Goal: Information Seeking & Learning: Learn about a topic

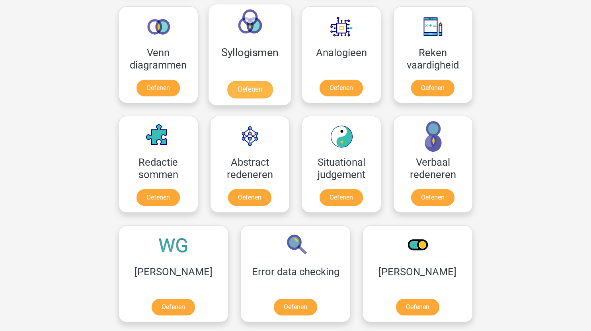
scroll to position [321, 0]
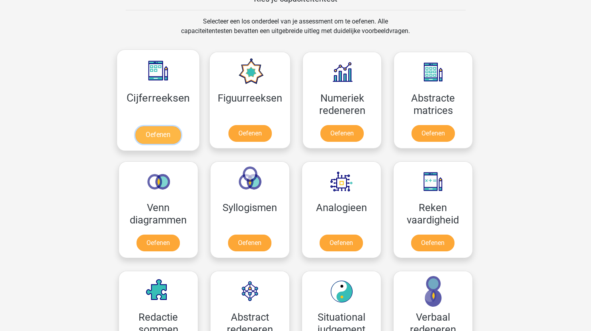
click at [161, 133] on link "Oefenen" at bounding box center [157, 135] width 45 height 18
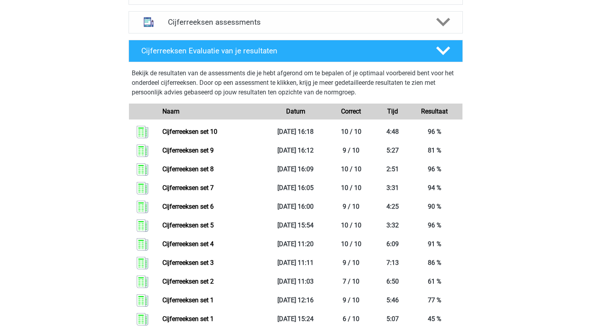
scroll to position [327, 0]
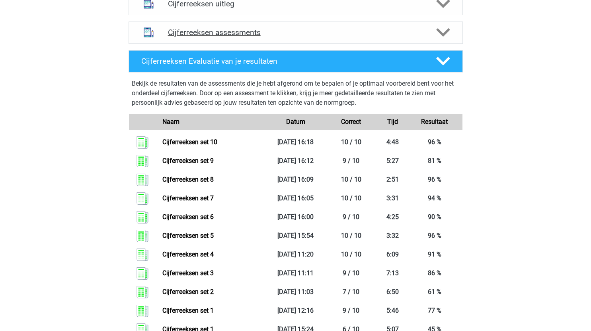
click at [441, 39] on icon at bounding box center [443, 32] width 14 height 14
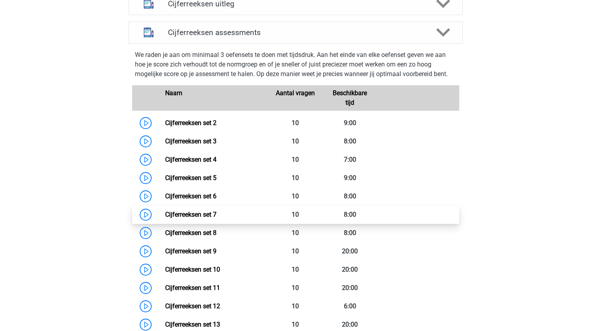
scroll to position [430, 0]
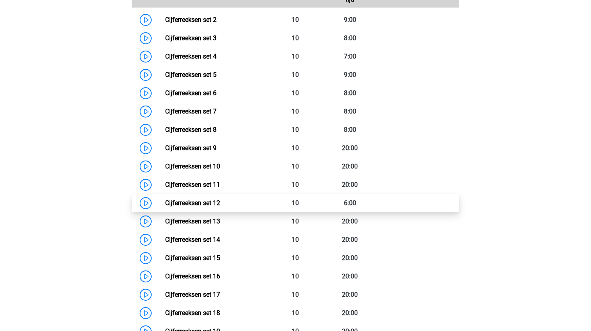
click at [165, 206] on link "Cijferreeksen set 12" at bounding box center [192, 203] width 55 height 8
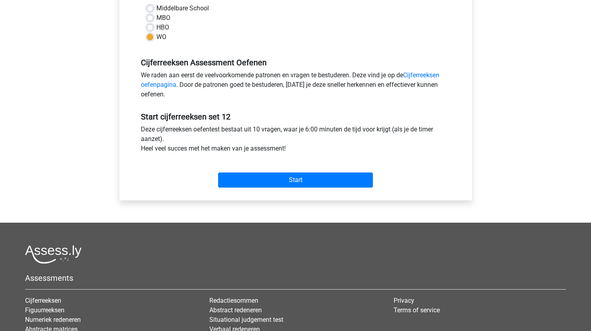
scroll to position [200, 0]
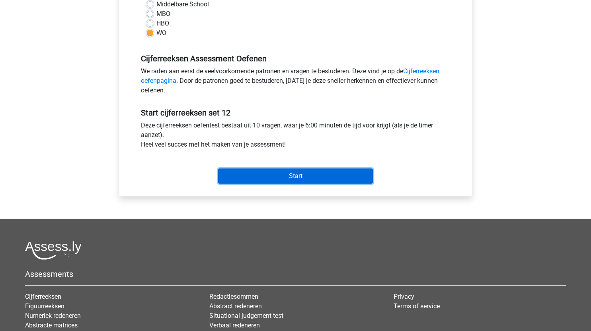
click at [300, 168] on input "Start" at bounding box center [295, 175] width 155 height 15
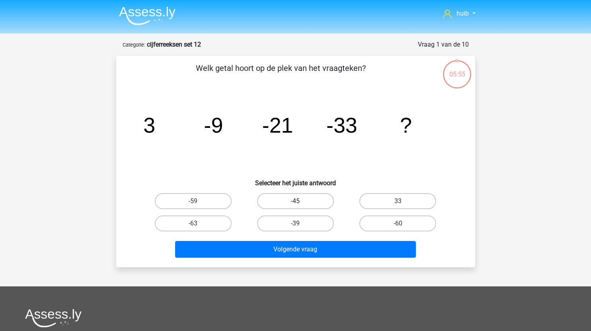
click at [307, 202] on label "-45" at bounding box center [295, 201] width 77 height 16
click at [300, 202] on input "-45" at bounding box center [297, 203] width 5 height 5
radio input "true"
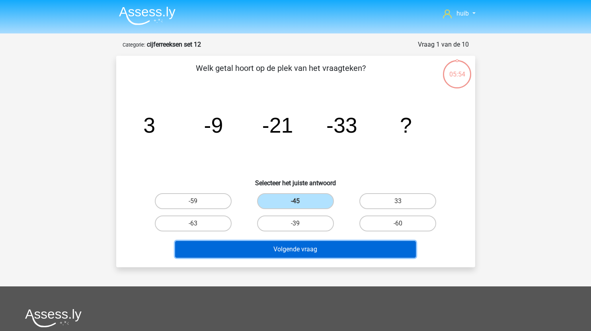
click at [314, 247] on button "Volgende vraag" at bounding box center [295, 249] width 241 height 17
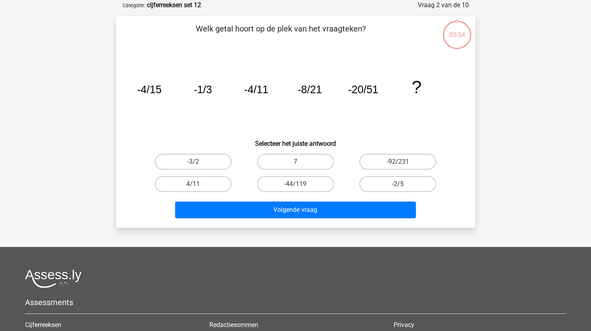
scroll to position [40, 0]
click at [317, 183] on label "-44/119" at bounding box center [295, 183] width 77 height 16
click at [300, 183] on input "-44/119" at bounding box center [297, 185] width 5 height 5
radio input "true"
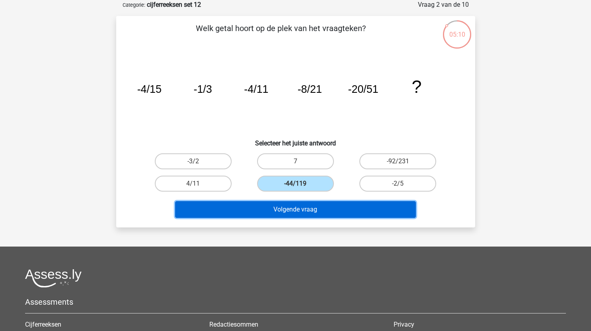
click at [350, 203] on button "Volgende vraag" at bounding box center [295, 209] width 241 height 17
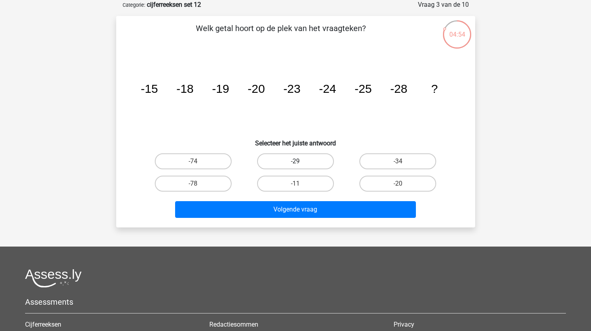
click at [306, 160] on label "-29" at bounding box center [295, 161] width 77 height 16
click at [300, 161] on input "-29" at bounding box center [297, 163] width 5 height 5
radio input "true"
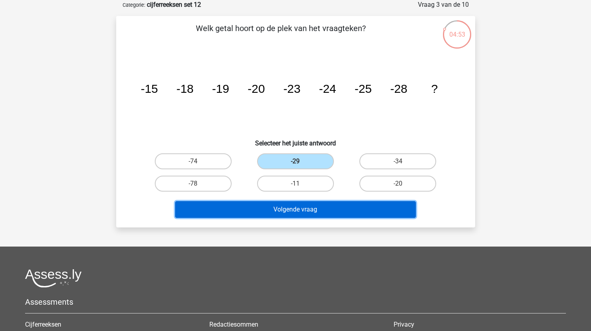
click at [317, 217] on button "Volgende vraag" at bounding box center [295, 209] width 241 height 17
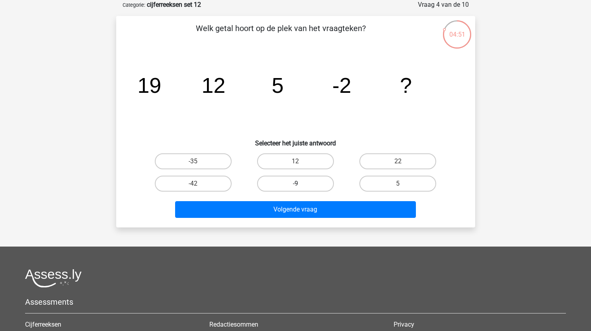
click at [304, 181] on label "-9" at bounding box center [295, 183] width 77 height 16
click at [300, 183] on input "-9" at bounding box center [297, 185] width 5 height 5
radio input "true"
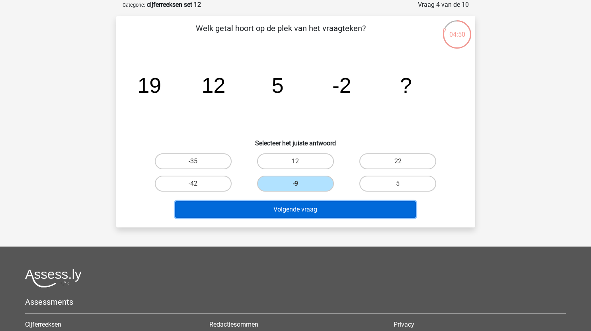
click at [312, 207] on button "Volgende vraag" at bounding box center [295, 209] width 241 height 17
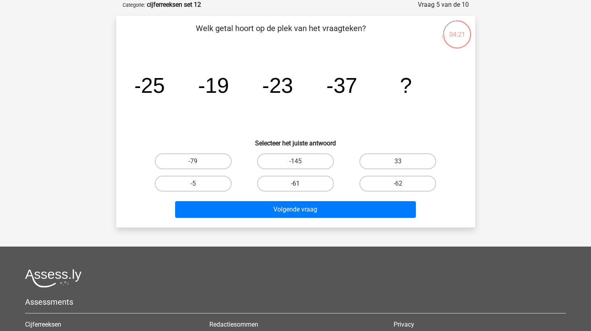
click at [304, 182] on label "-61" at bounding box center [295, 183] width 77 height 16
click at [300, 183] on input "-61" at bounding box center [297, 185] width 5 height 5
radio input "true"
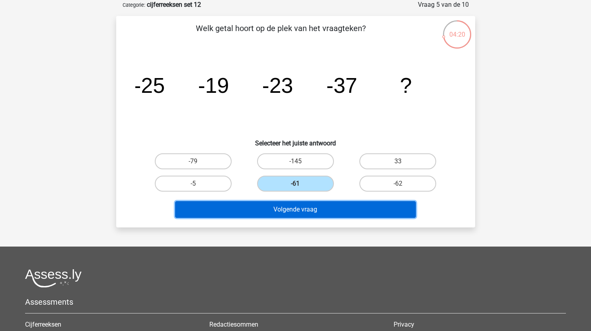
click at [310, 205] on button "Volgende vraag" at bounding box center [295, 209] width 241 height 17
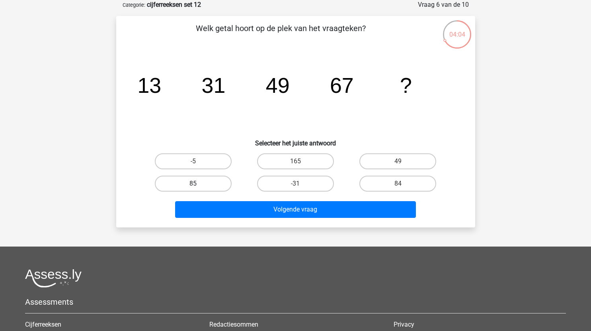
click at [207, 181] on label "85" at bounding box center [193, 183] width 77 height 16
click at [198, 183] on input "85" at bounding box center [195, 185] width 5 height 5
radio input "true"
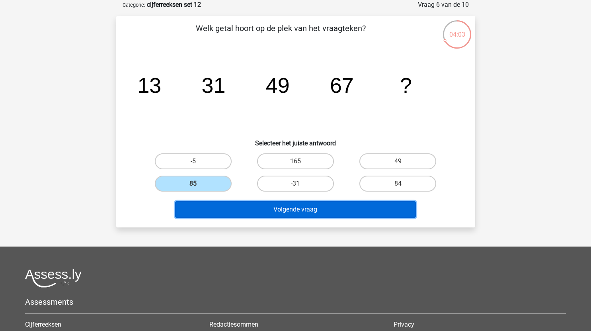
click at [252, 206] on button "Volgende vraag" at bounding box center [295, 209] width 241 height 17
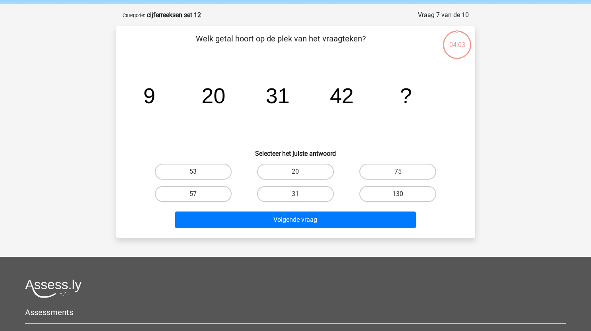
scroll to position [29, 0]
click at [215, 171] on label "53" at bounding box center [193, 172] width 77 height 16
click at [198, 172] on input "53" at bounding box center [195, 174] width 5 height 5
radio input "true"
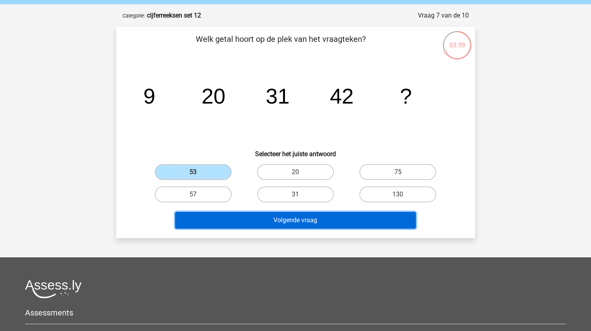
click at [260, 220] on button "Volgende vraag" at bounding box center [295, 220] width 241 height 17
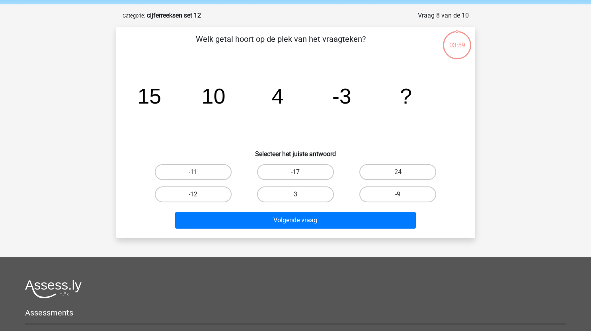
scroll to position [40, 0]
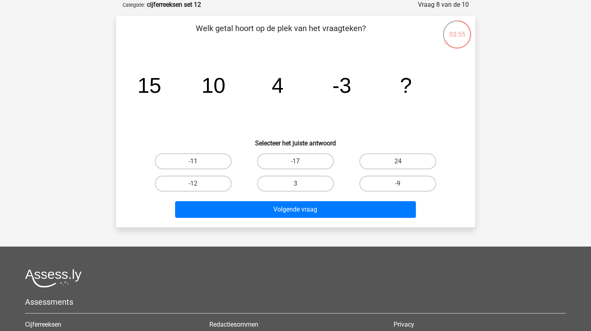
click at [219, 160] on label "-11" at bounding box center [193, 161] width 77 height 16
click at [198, 161] on input "-11" at bounding box center [195, 163] width 5 height 5
radio input "true"
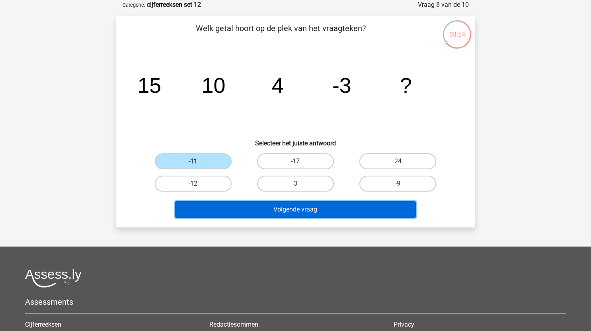
click at [276, 209] on button "Volgende vraag" at bounding box center [295, 209] width 241 height 17
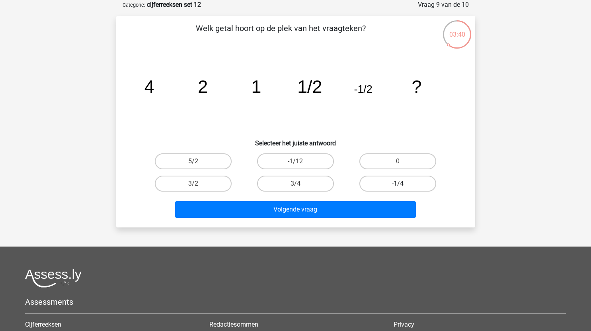
click at [374, 182] on label "-1/4" at bounding box center [397, 183] width 77 height 16
click at [398, 183] on input "-1/4" at bounding box center [400, 185] width 5 height 5
radio input "true"
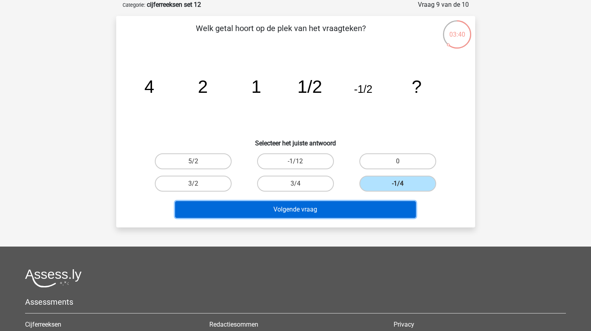
click at [347, 213] on button "Volgende vraag" at bounding box center [295, 209] width 241 height 17
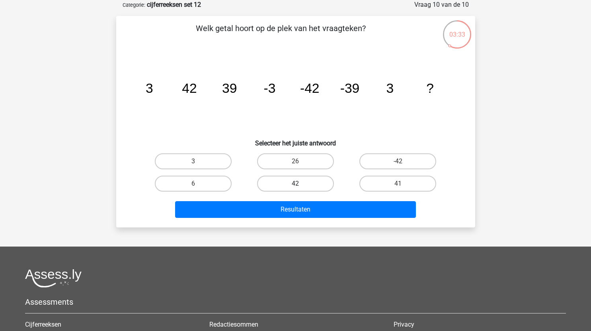
click at [304, 181] on label "42" at bounding box center [295, 183] width 77 height 16
click at [300, 183] on input "42" at bounding box center [297, 185] width 5 height 5
radio input "true"
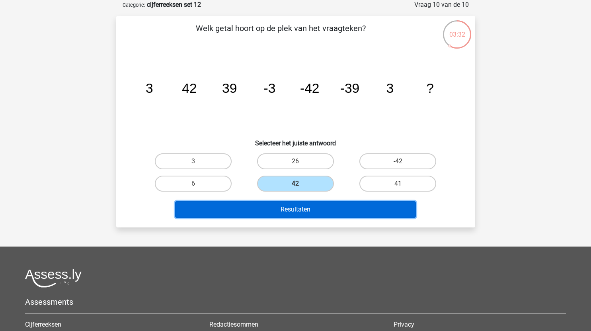
click at [310, 214] on button "Resultaten" at bounding box center [295, 209] width 241 height 17
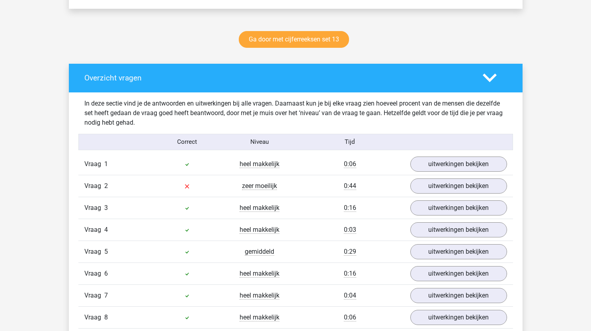
scroll to position [395, 0]
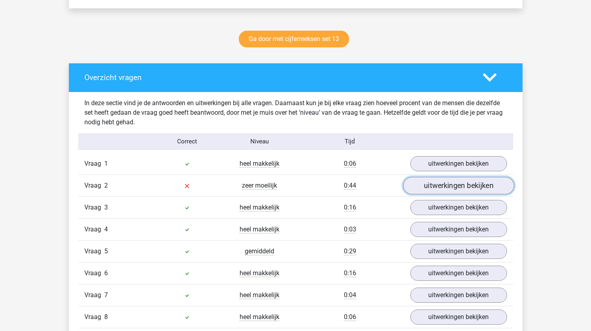
click at [438, 187] on link "uitwerkingen bekijken" at bounding box center [458, 186] width 111 height 18
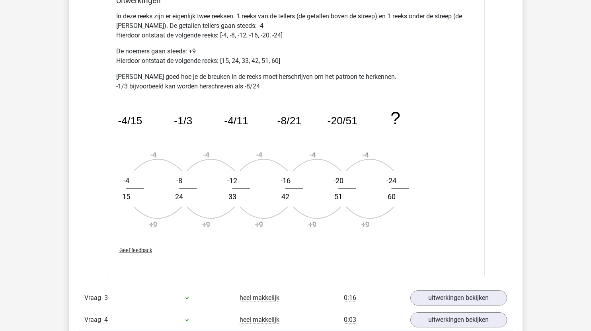
scroll to position [782, 0]
